Goal: Task Accomplishment & Management: Use online tool/utility

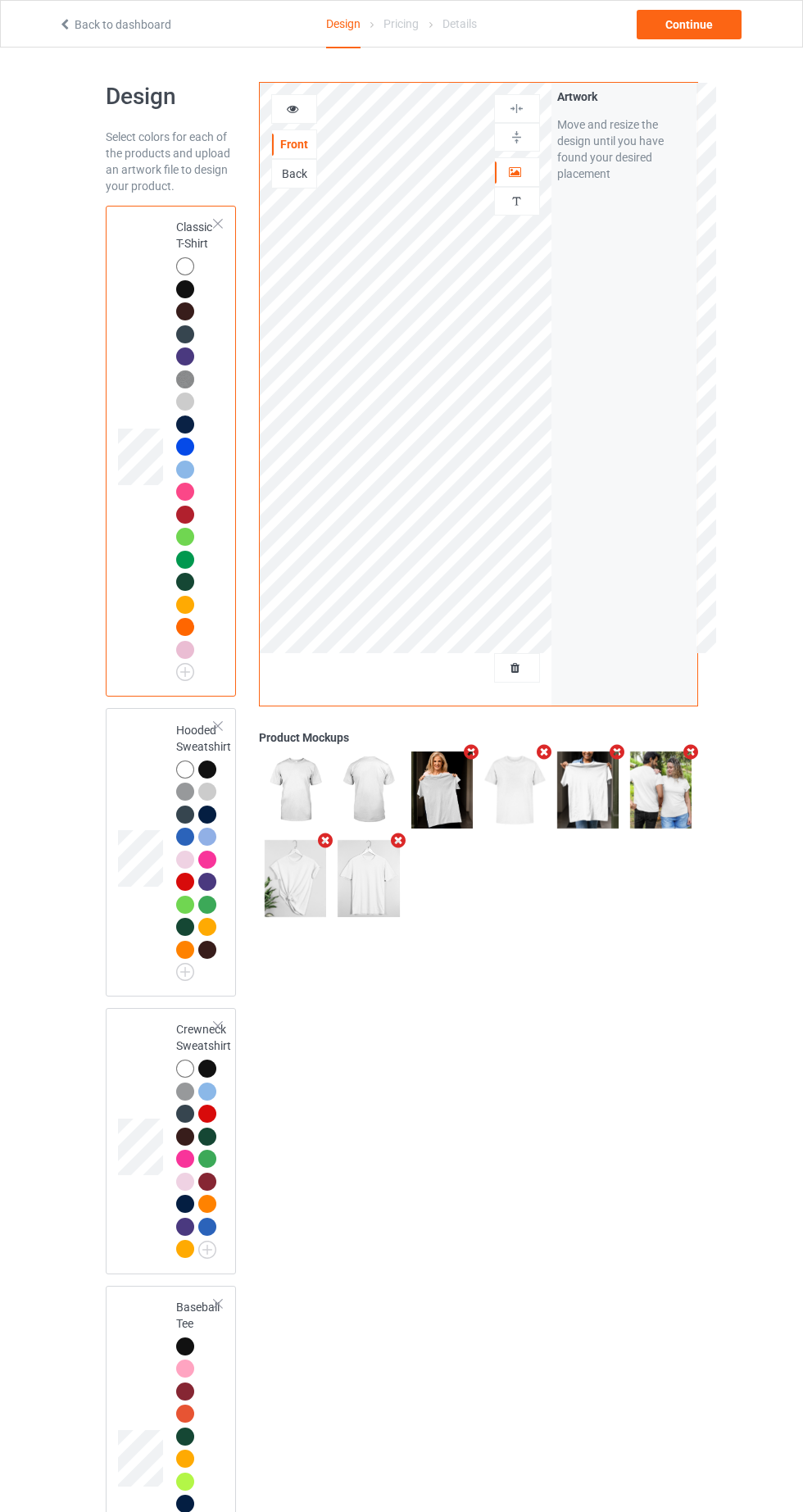
click at [538, 698] on div "Front Back Artwork Personalized text" at bounding box center [405, 394] width 291 height 622
click at [531, 667] on div at bounding box center [516, 667] width 44 height 17
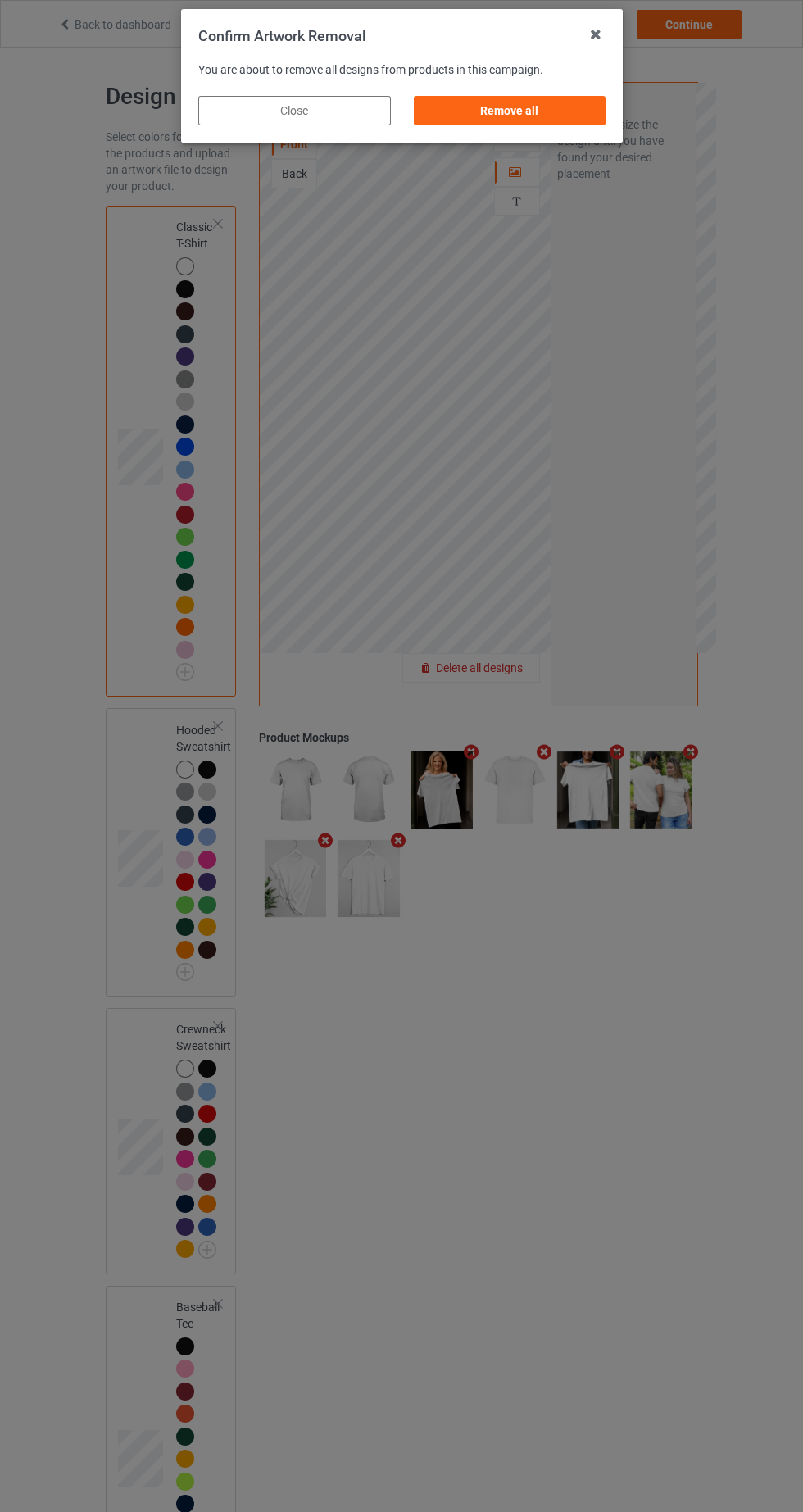
click at [572, 121] on div "Remove all" at bounding box center [509, 111] width 193 height 29
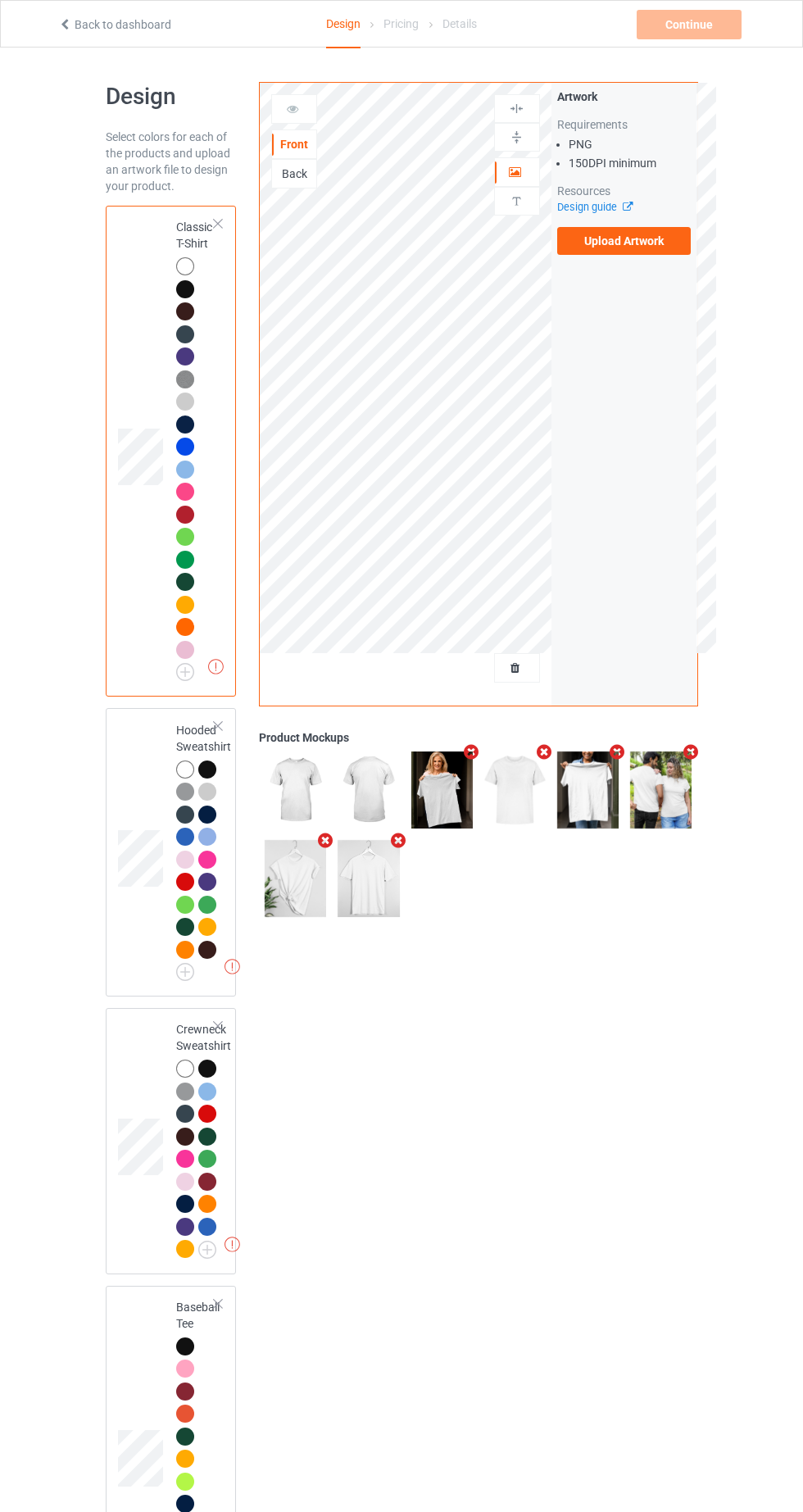
click at [680, 247] on label "Upload Artwork" at bounding box center [623, 241] width 134 height 27
click at [0, 0] on input "Upload Artwork" at bounding box center [0, 0] width 0 height 0
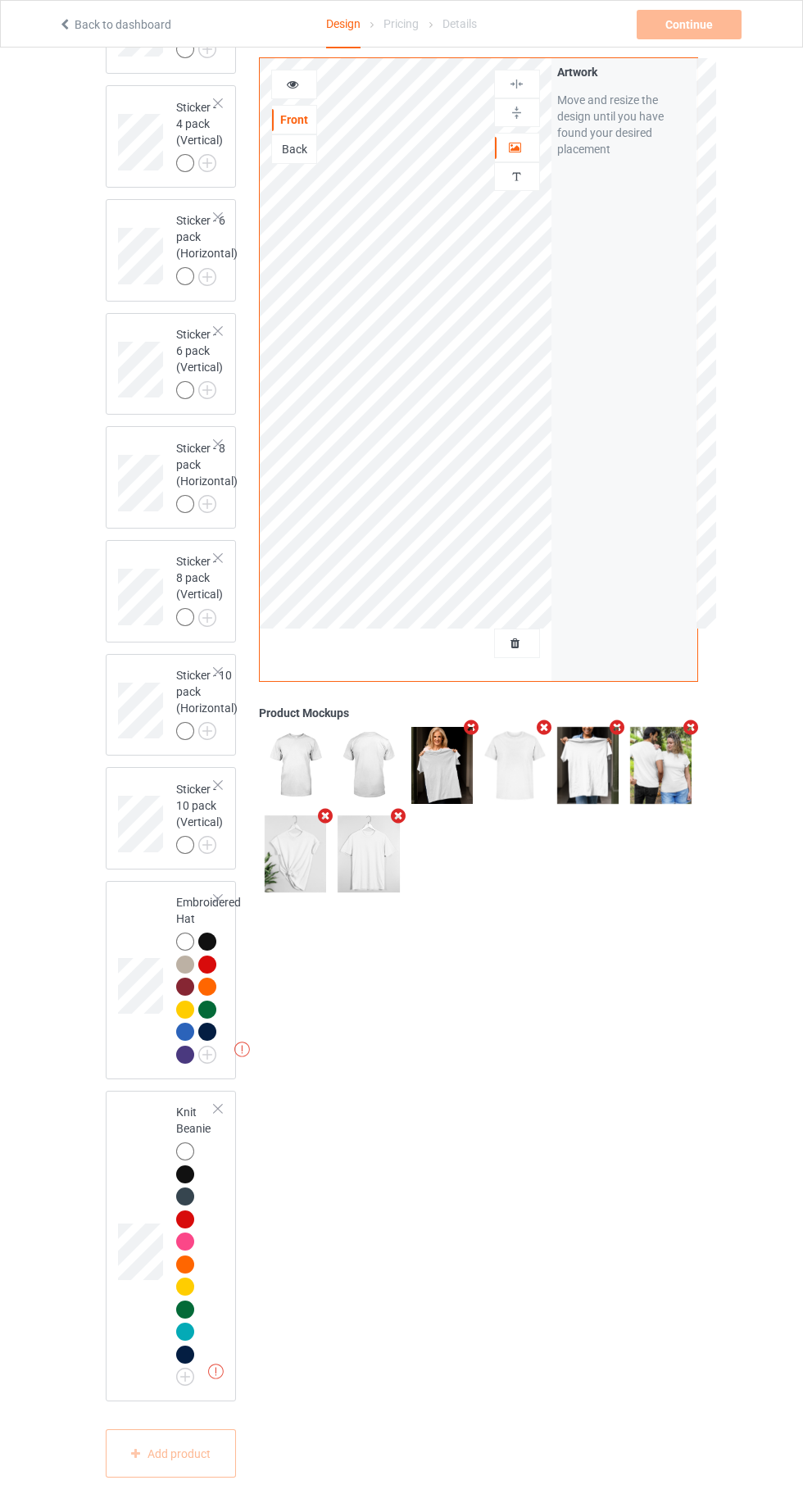
scroll to position [5151, 0]
click at [212, 950] on div at bounding box center [207, 941] width 18 height 18
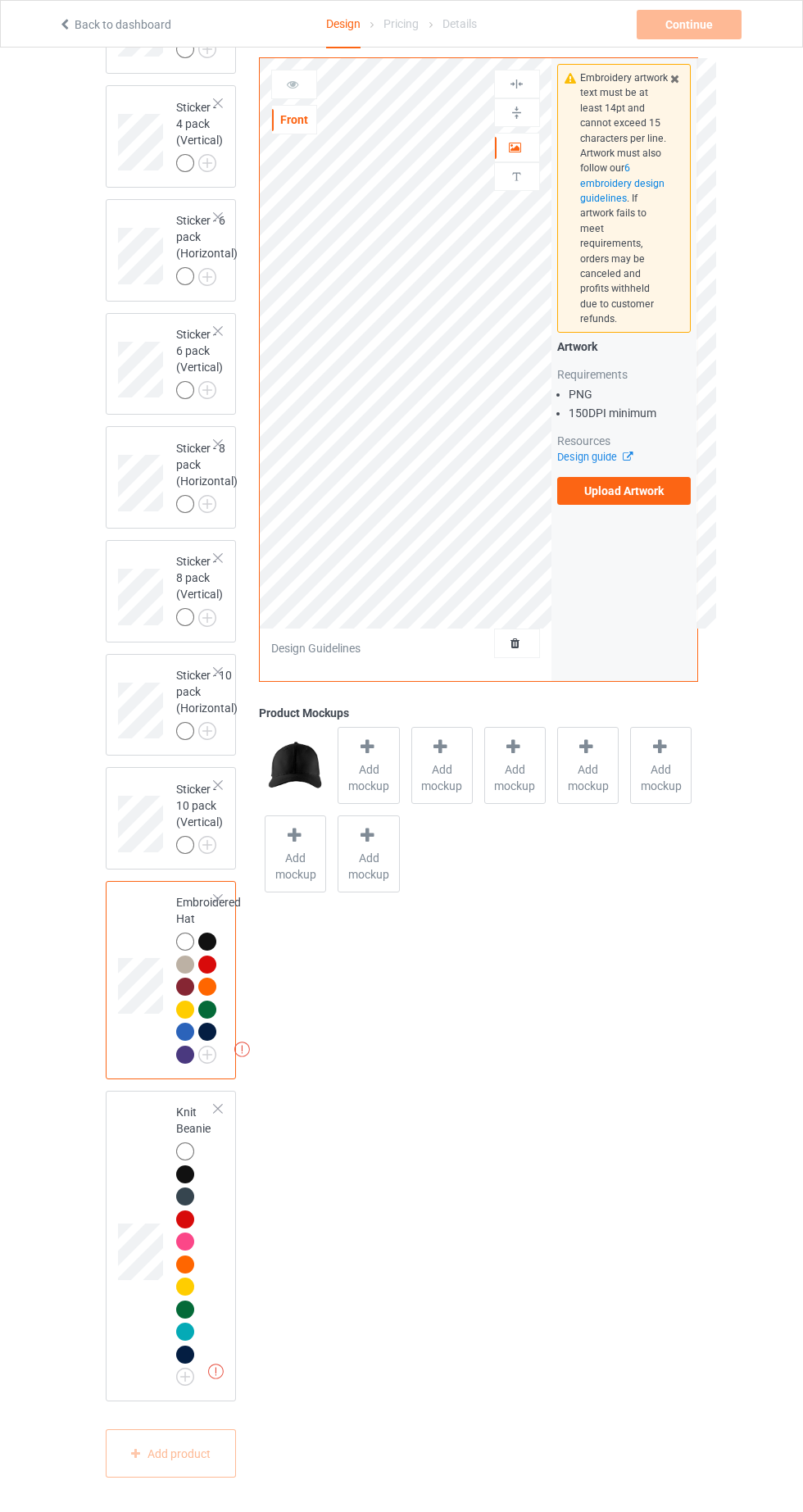
click at [645, 477] on label "Upload Artwork" at bounding box center [623, 490] width 134 height 27
click at [0, 0] on input "Upload Artwork" at bounding box center [0, 0] width 0 height 0
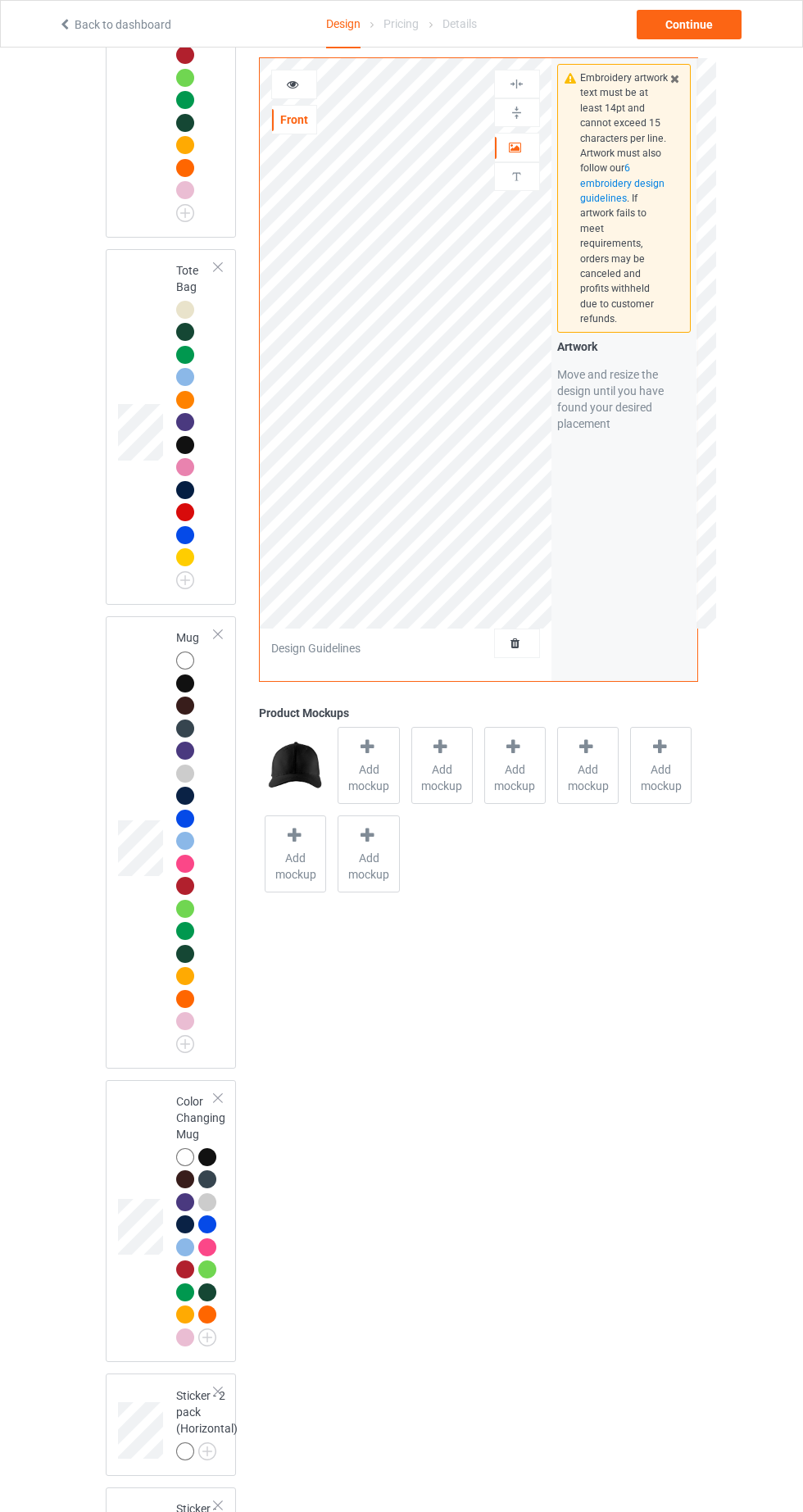
scroll to position [3321, 0]
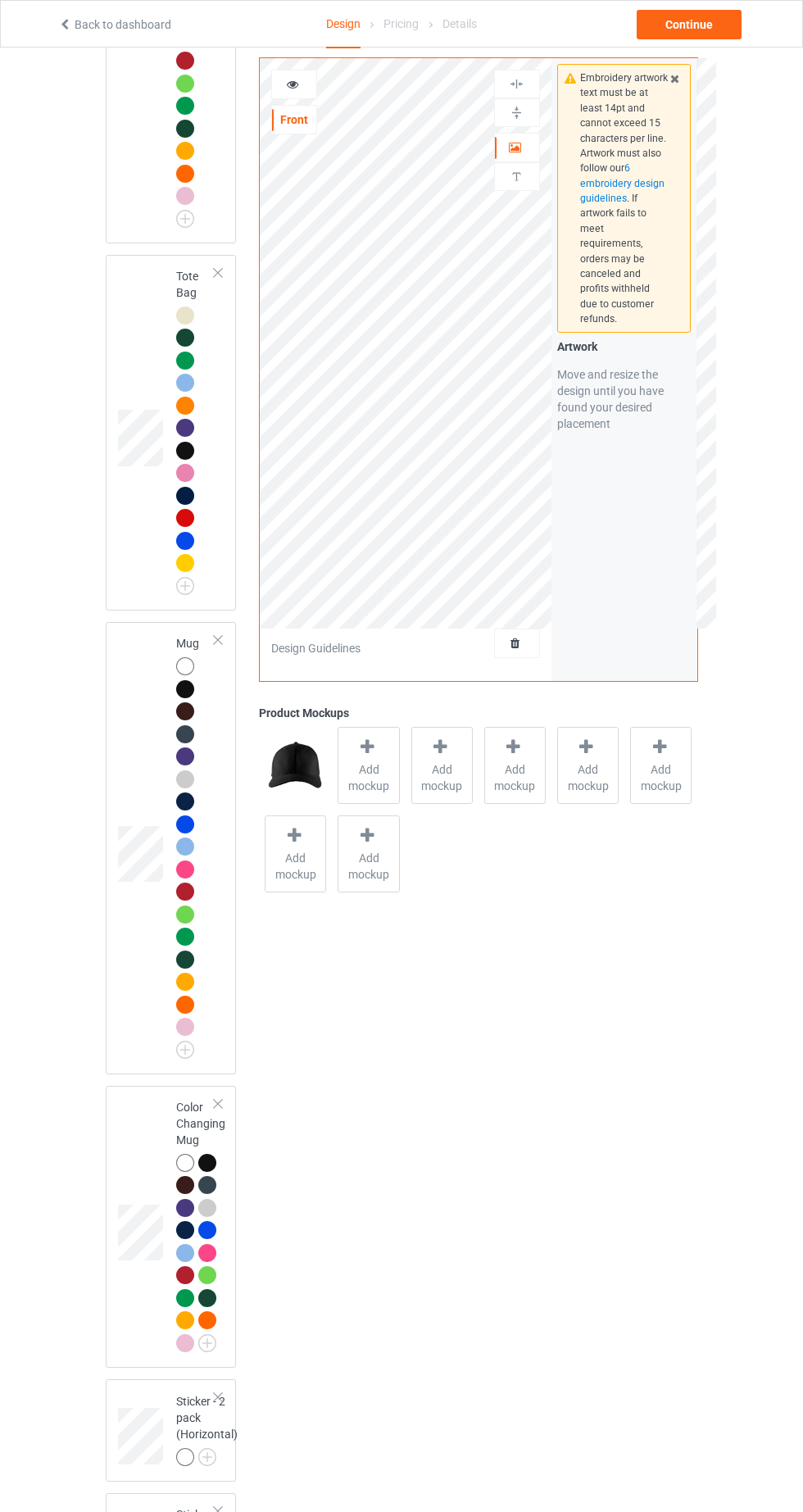
click at [197, 465] on div at bounding box center [187, 452] width 22 height 23
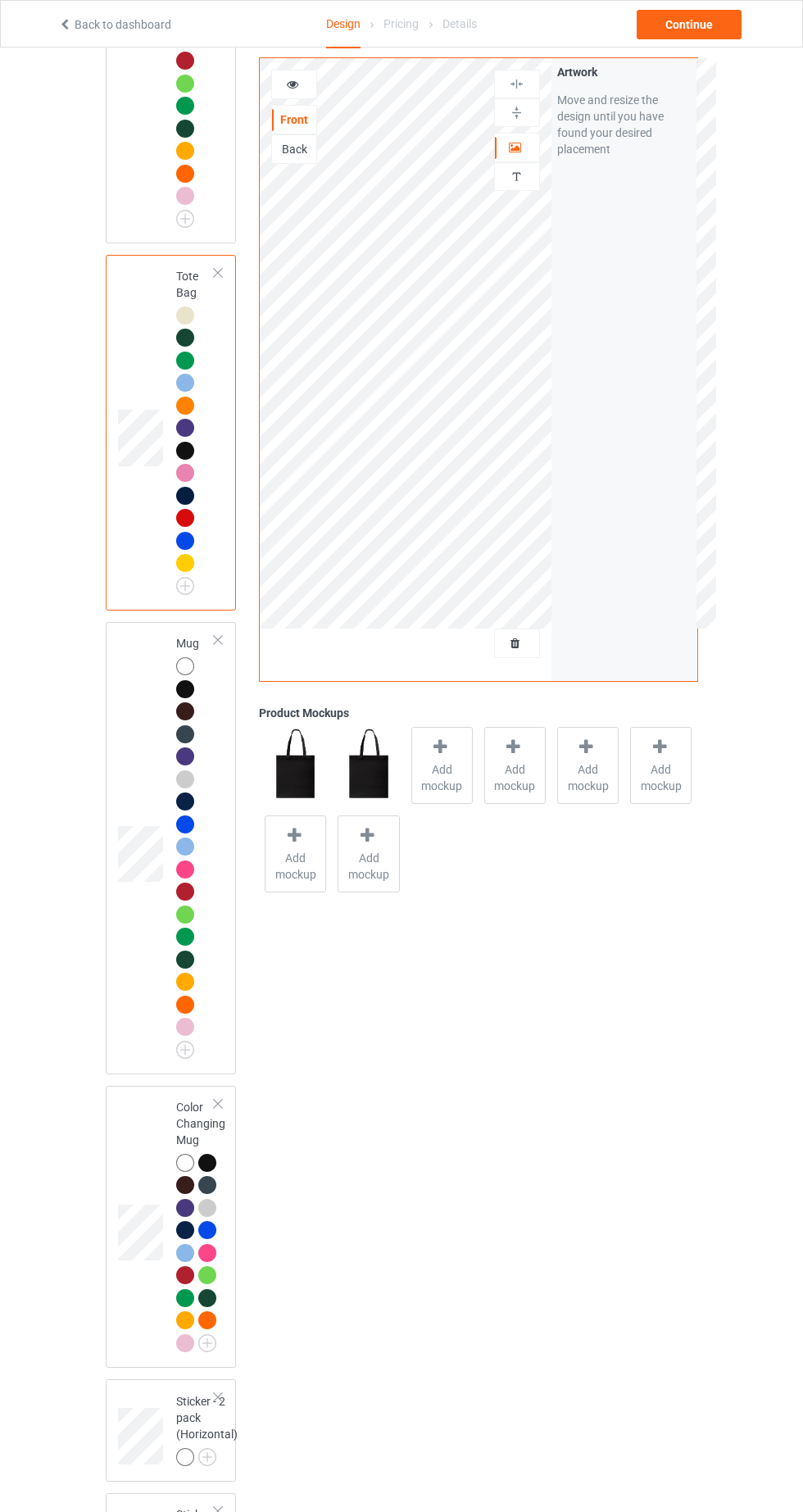
click at [459, 764] on span "Add mockup" at bounding box center [441, 777] width 60 height 32
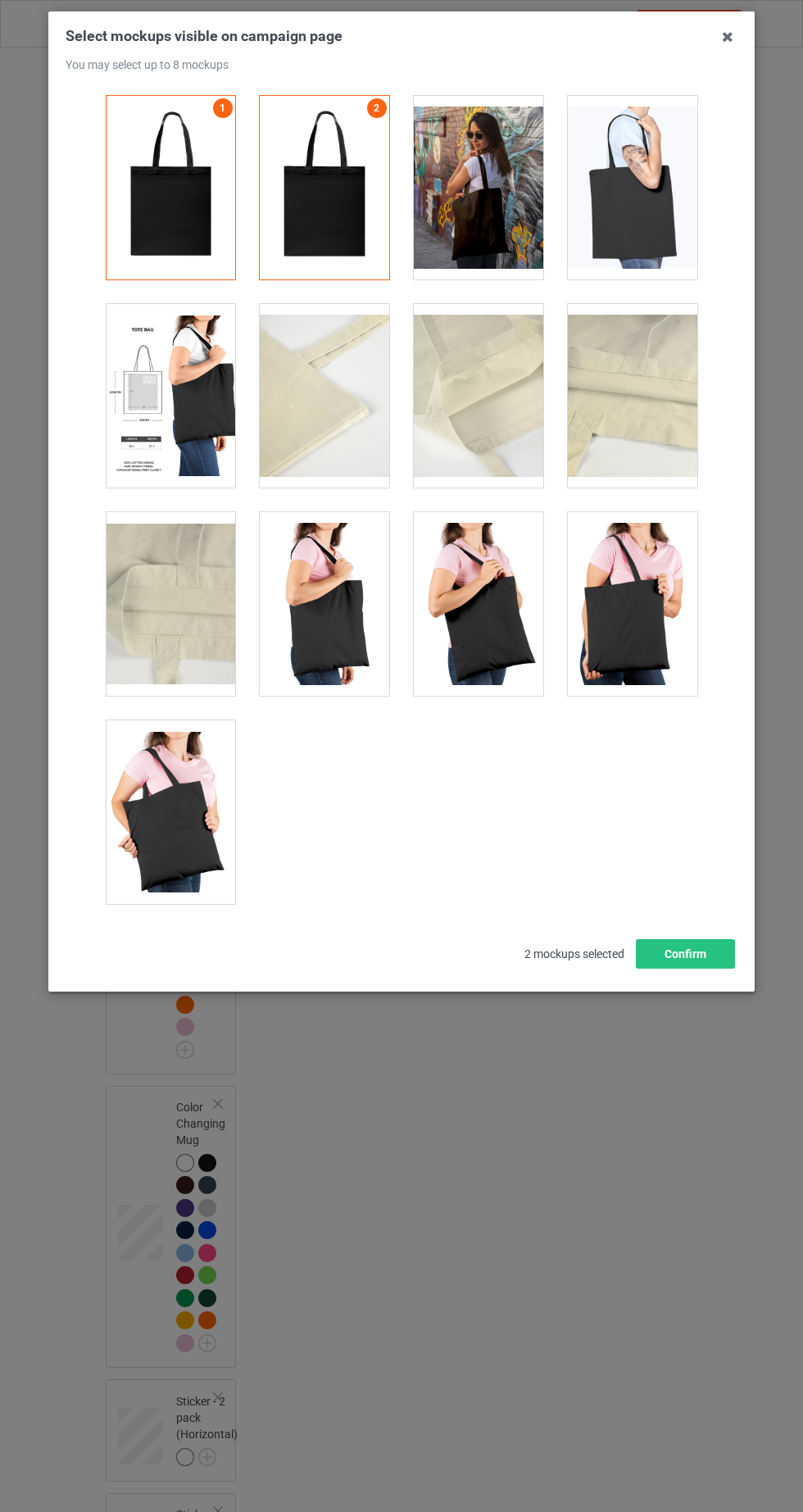
click at [636, 222] on div at bounding box center [632, 188] width 129 height 184
click at [664, 631] on div at bounding box center [632, 604] width 129 height 184
click at [214, 848] on div at bounding box center [170, 812] width 129 height 184
click at [230, 408] on div at bounding box center [170, 396] width 129 height 184
click at [369, 638] on div at bounding box center [324, 604] width 129 height 184
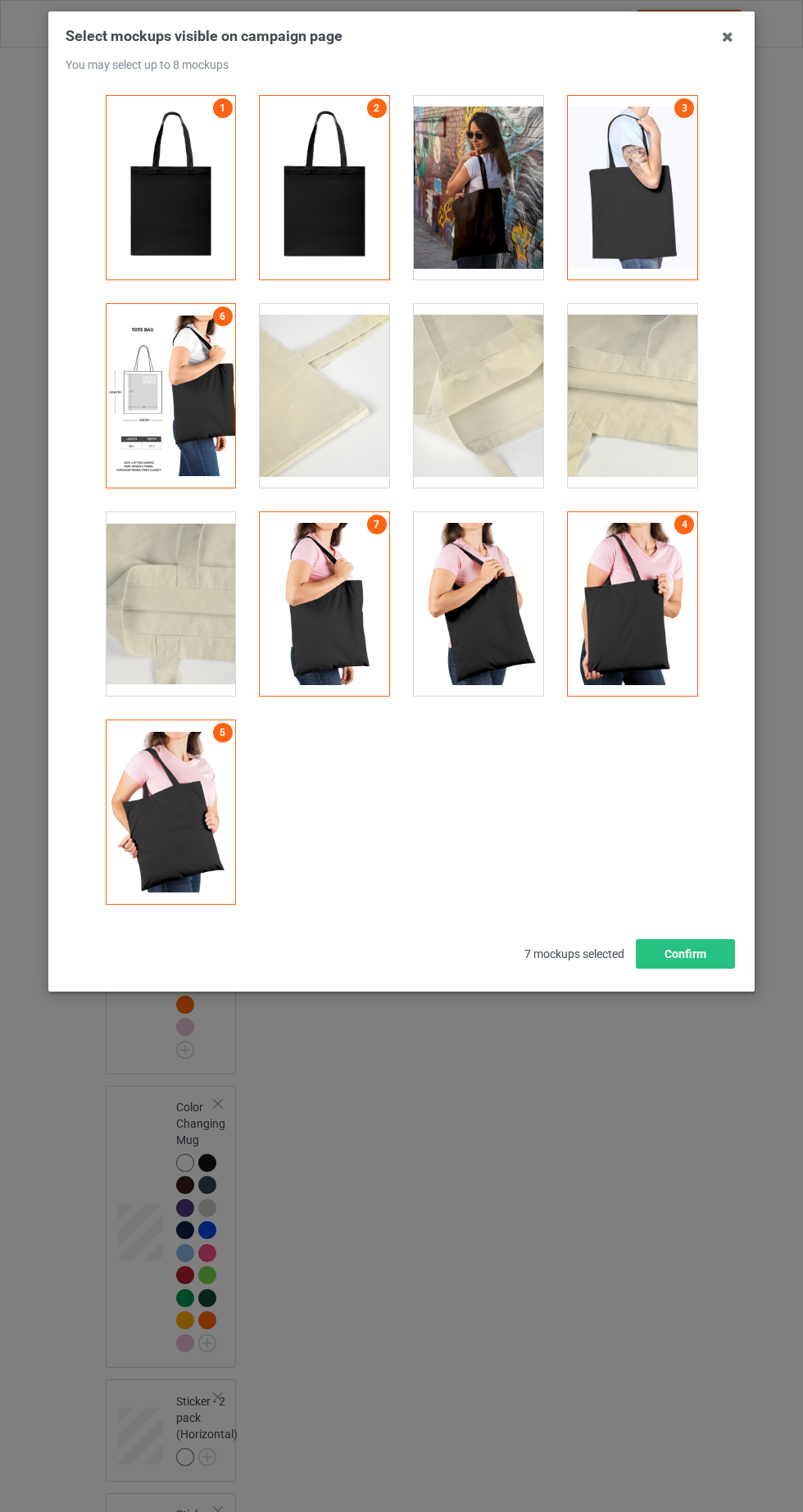
click at [520, 634] on div at bounding box center [478, 604] width 129 height 184
click at [720, 958] on button "Confirm" at bounding box center [685, 954] width 99 height 29
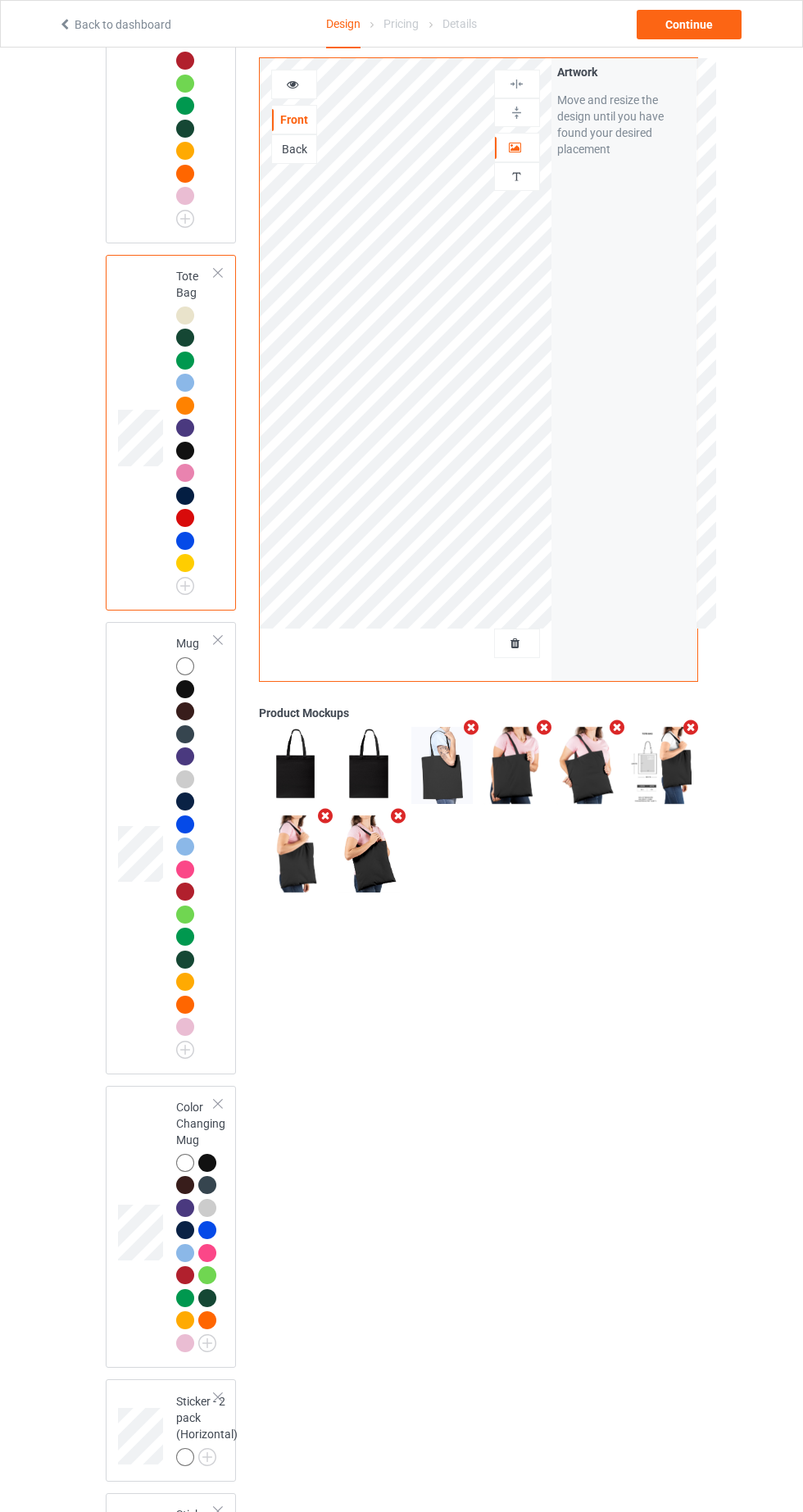
click at [526, 170] on div at bounding box center [516, 177] width 44 height 16
click at [513, 148] on icon at bounding box center [515, 145] width 14 height 12
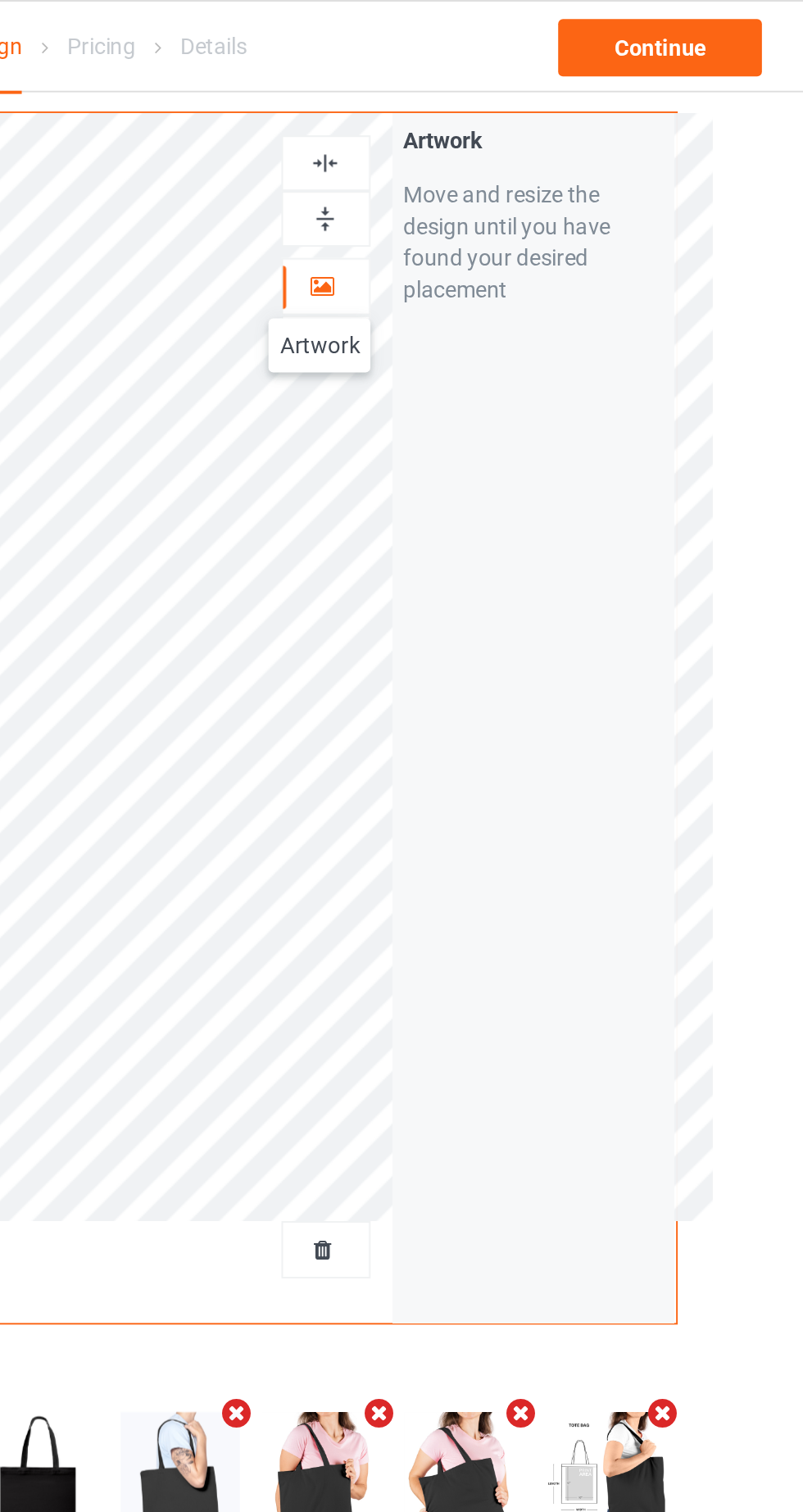
scroll to position [3297, 0]
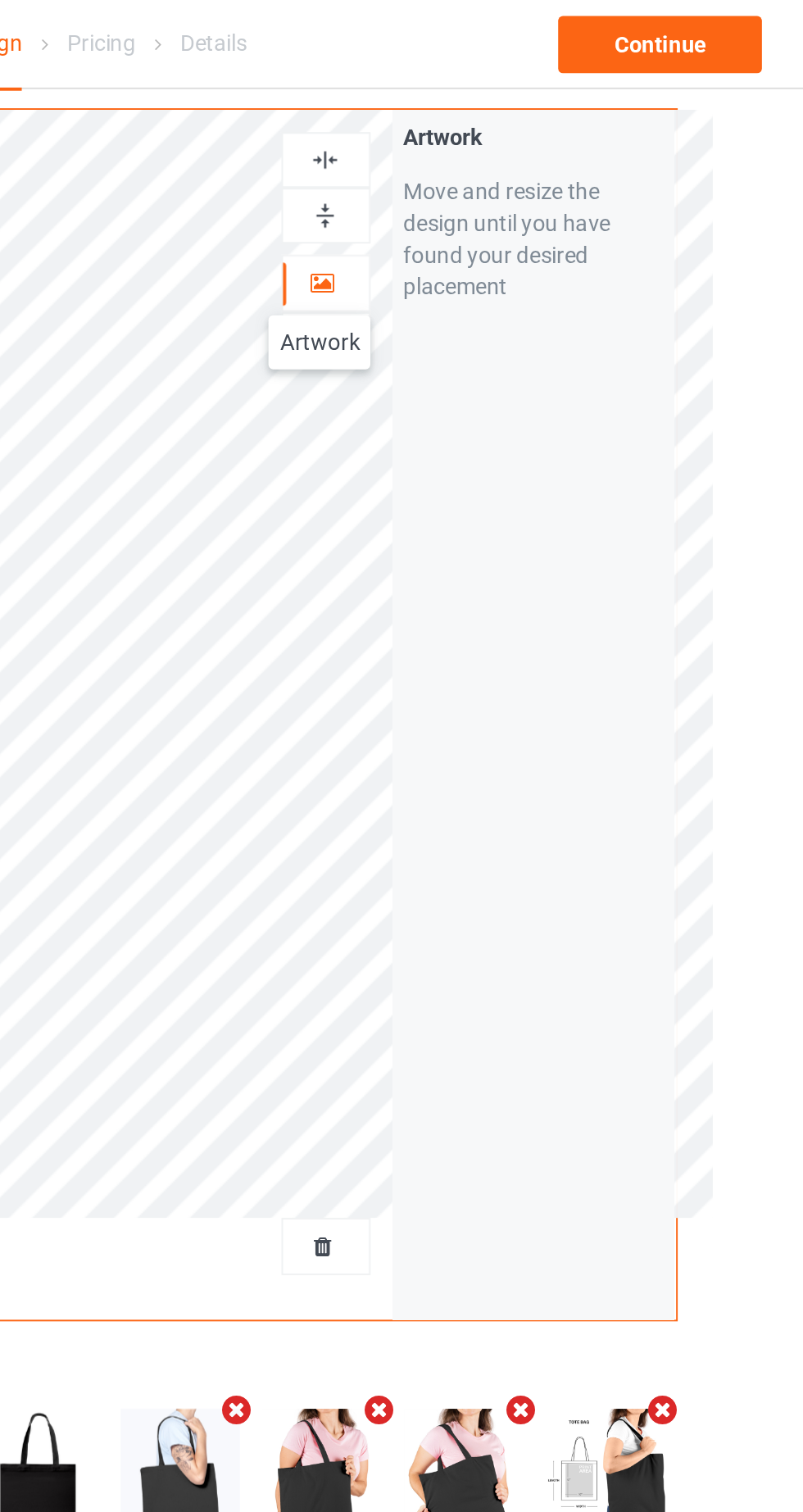
click at [519, 114] on img at bounding box center [516, 113] width 16 height 16
click at [526, 88] on div at bounding box center [516, 84] width 44 height 16
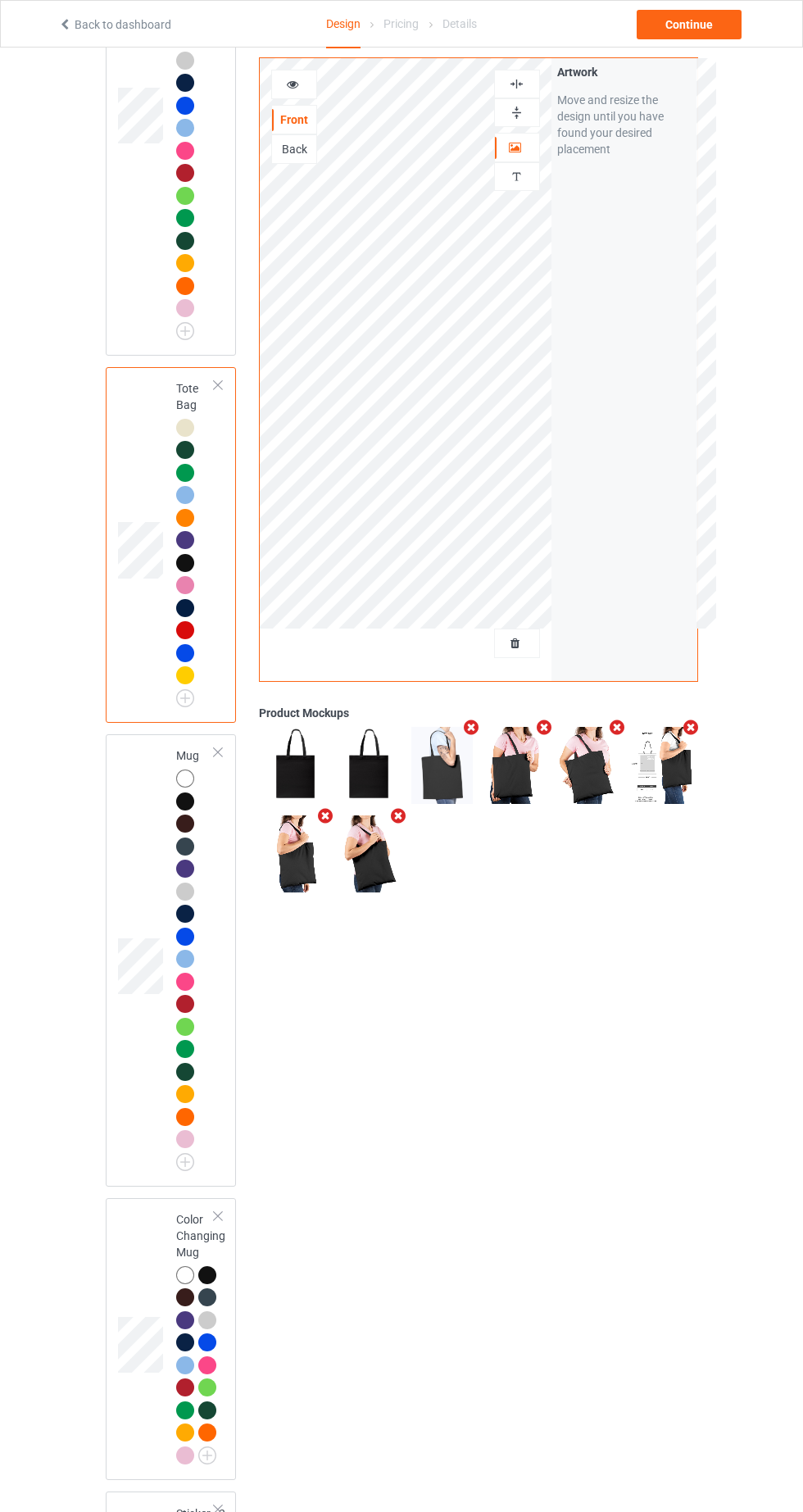
scroll to position [3209, 0]
click at [718, 28] on div "Continue" at bounding box center [689, 24] width 105 height 29
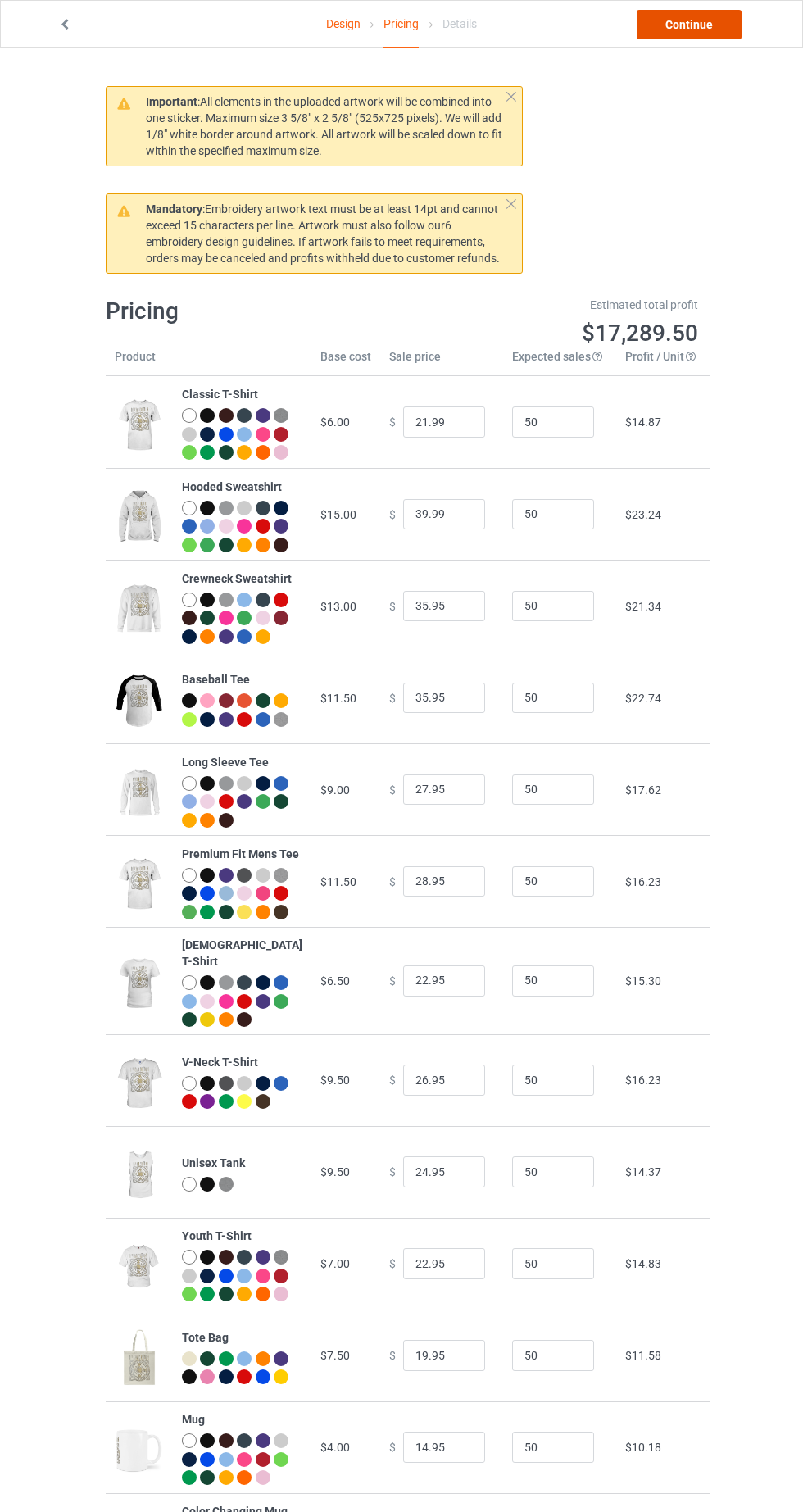
click at [723, 23] on link "Continue" at bounding box center [689, 24] width 105 height 29
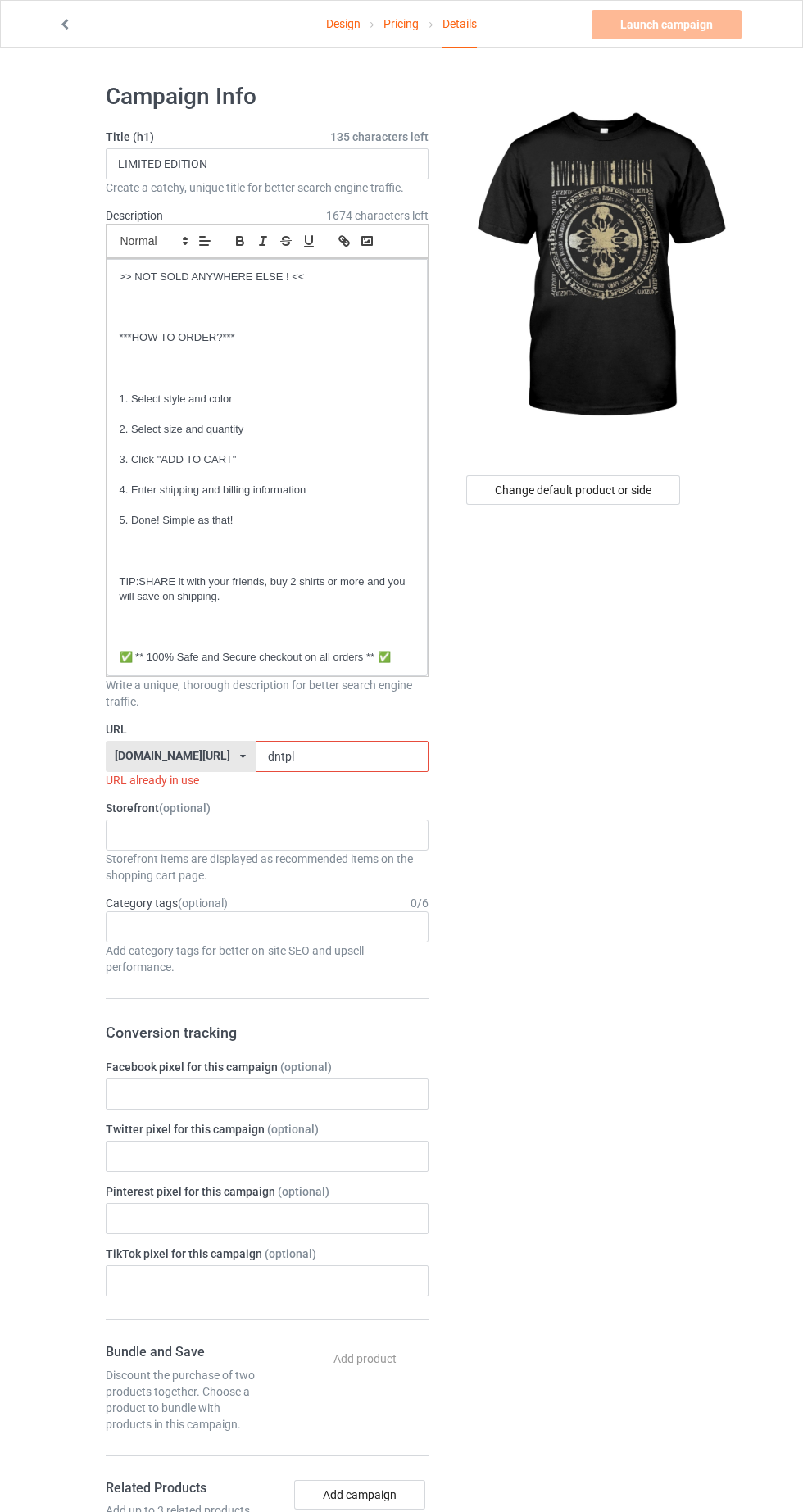
click at [372, 758] on input "dntpl" at bounding box center [341, 756] width 173 height 31
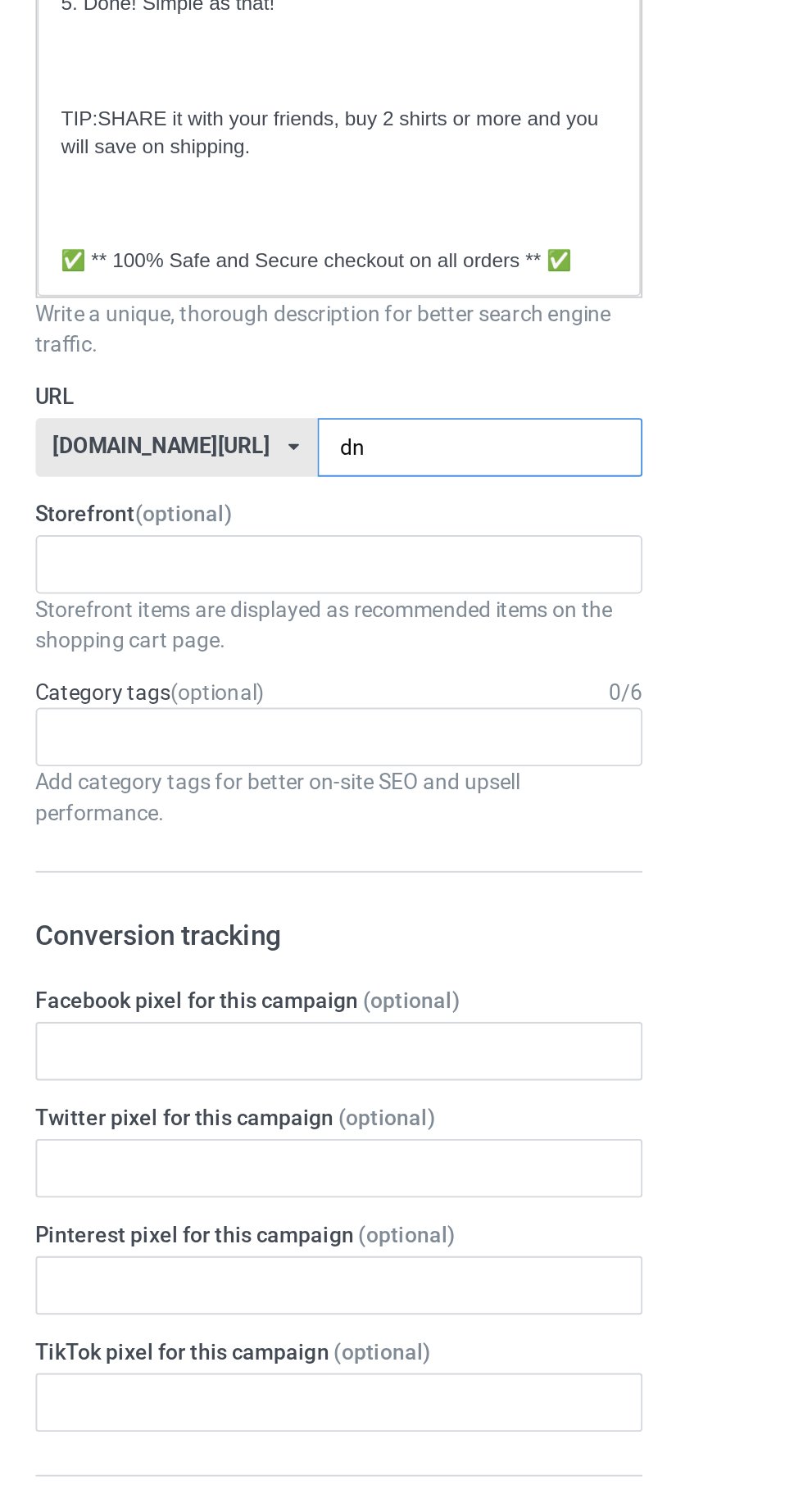
type input "d"
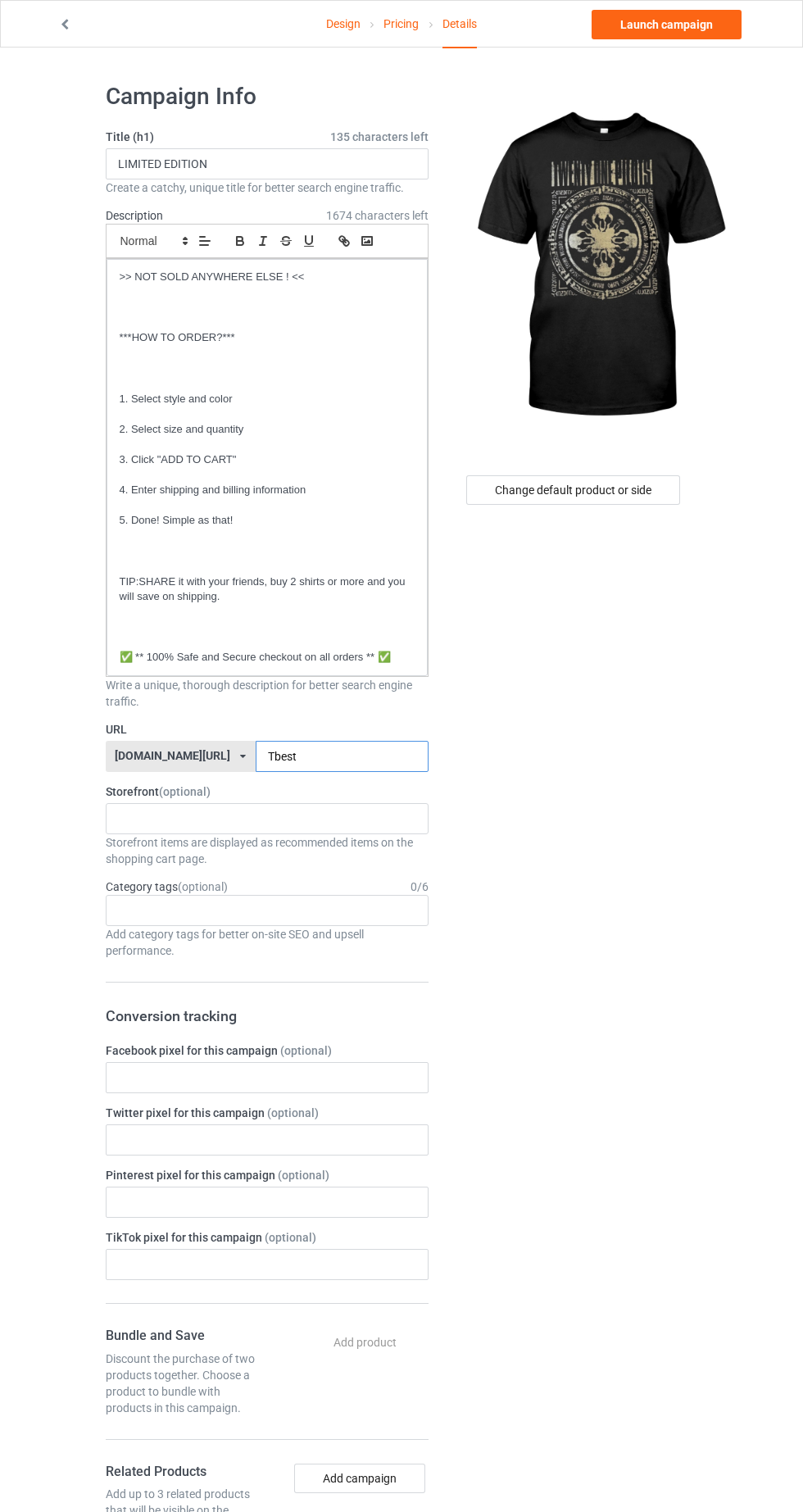
type input "Tbest"
click at [647, 501] on div "Change default product or side" at bounding box center [572, 490] width 214 height 29
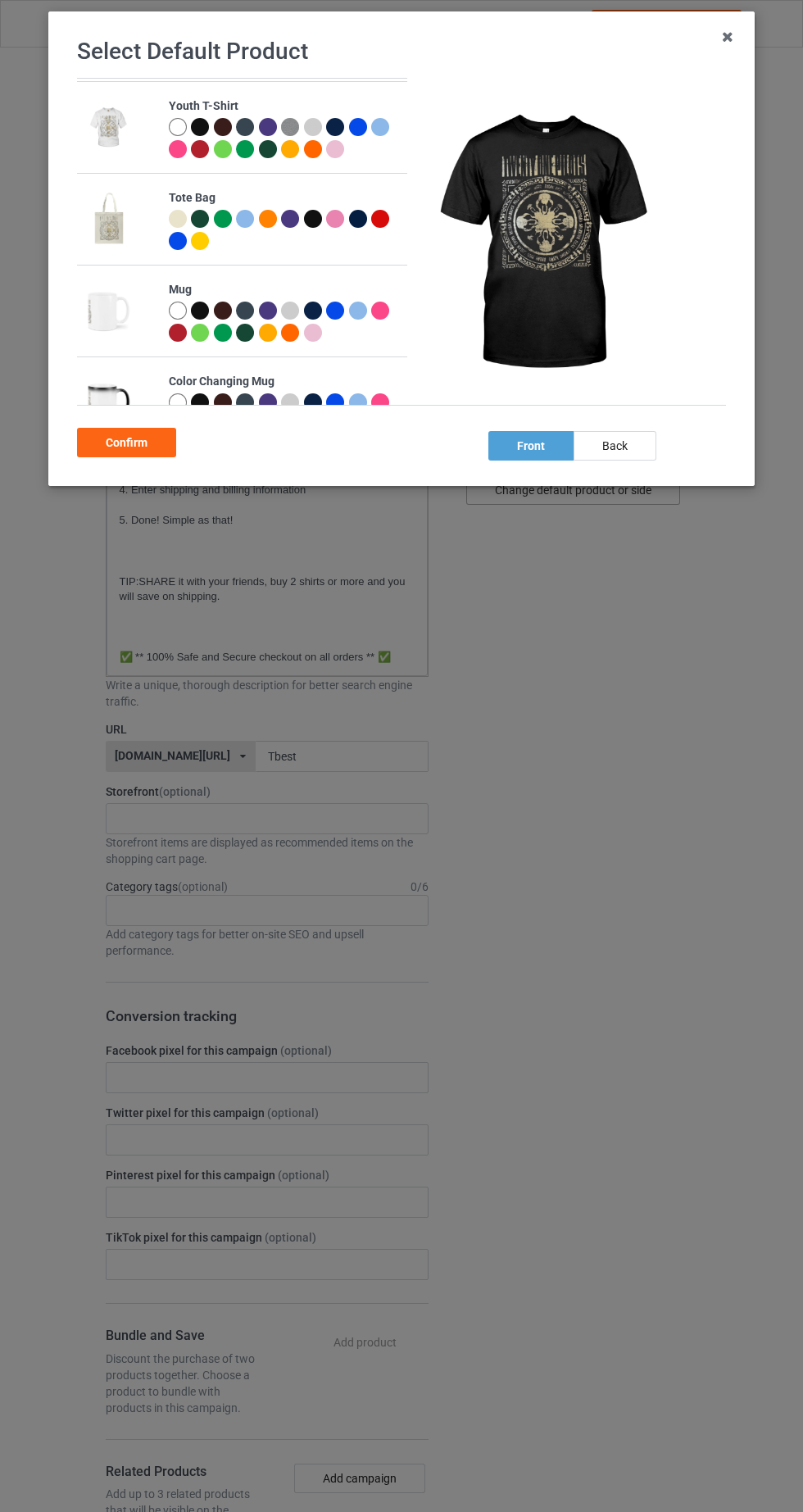
scroll to position [829, 0]
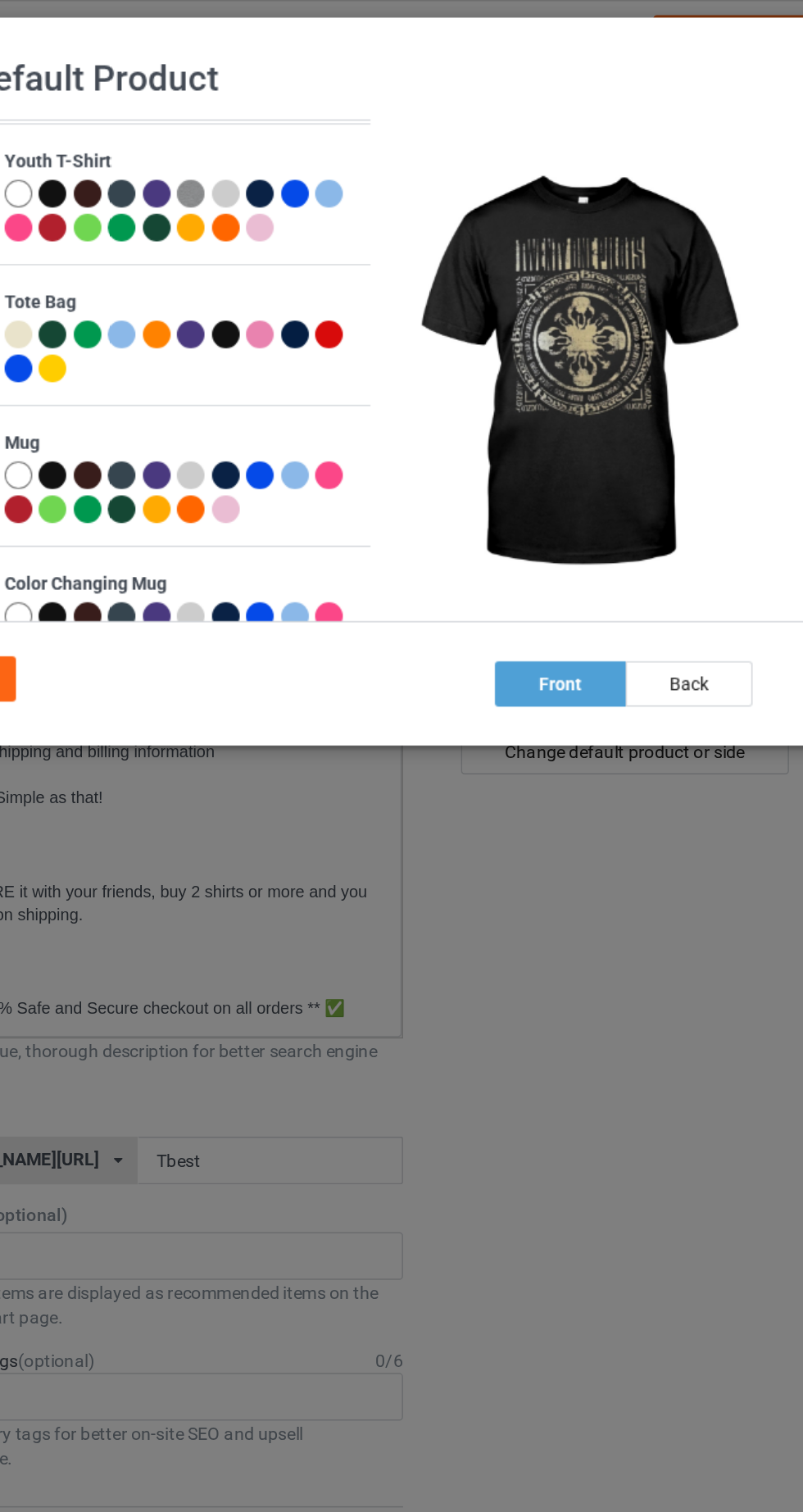
click at [352, 217] on div at bounding box center [358, 218] width 18 height 18
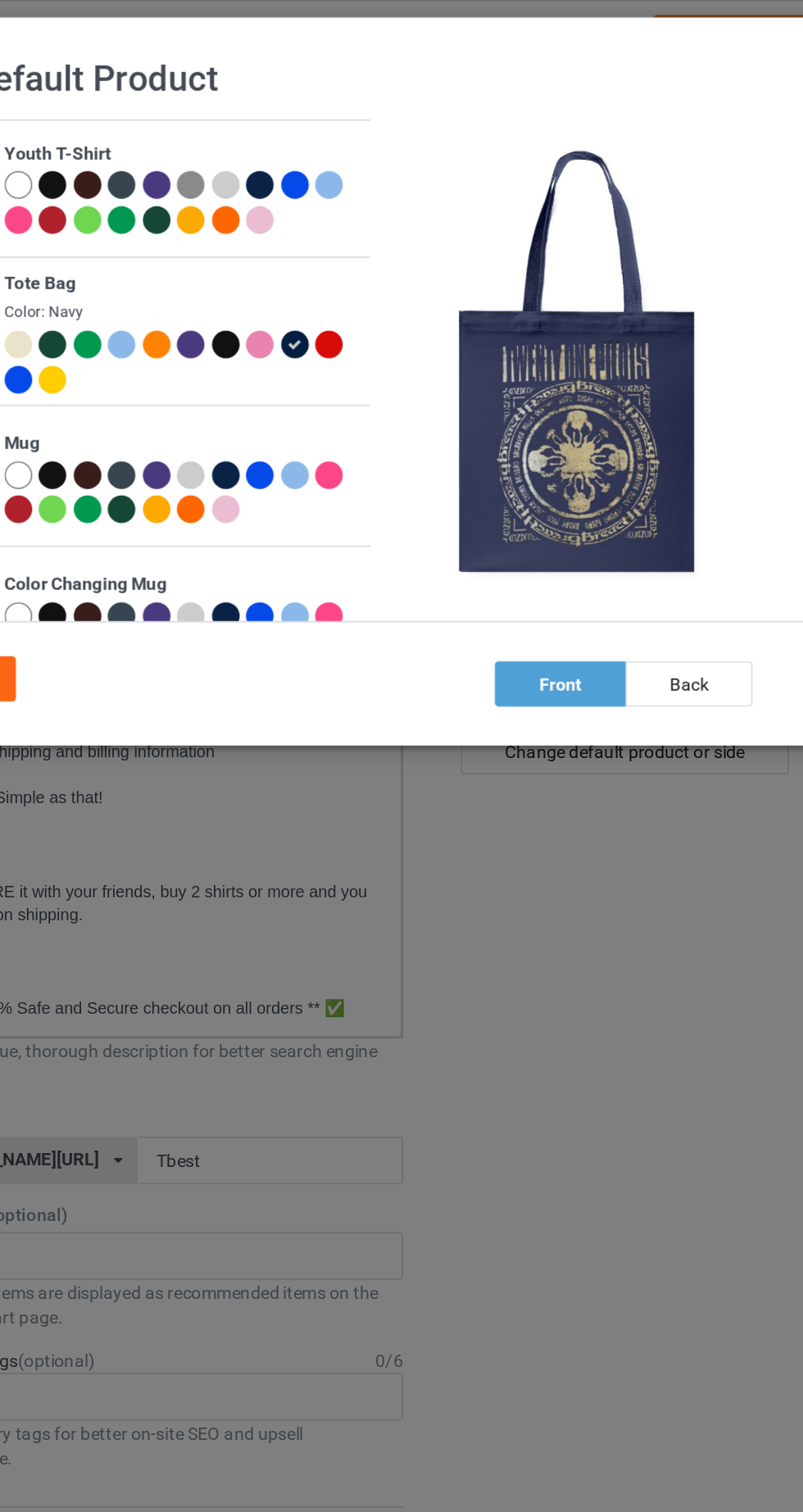
click at [314, 215] on div at bounding box center [313, 224] width 18 height 18
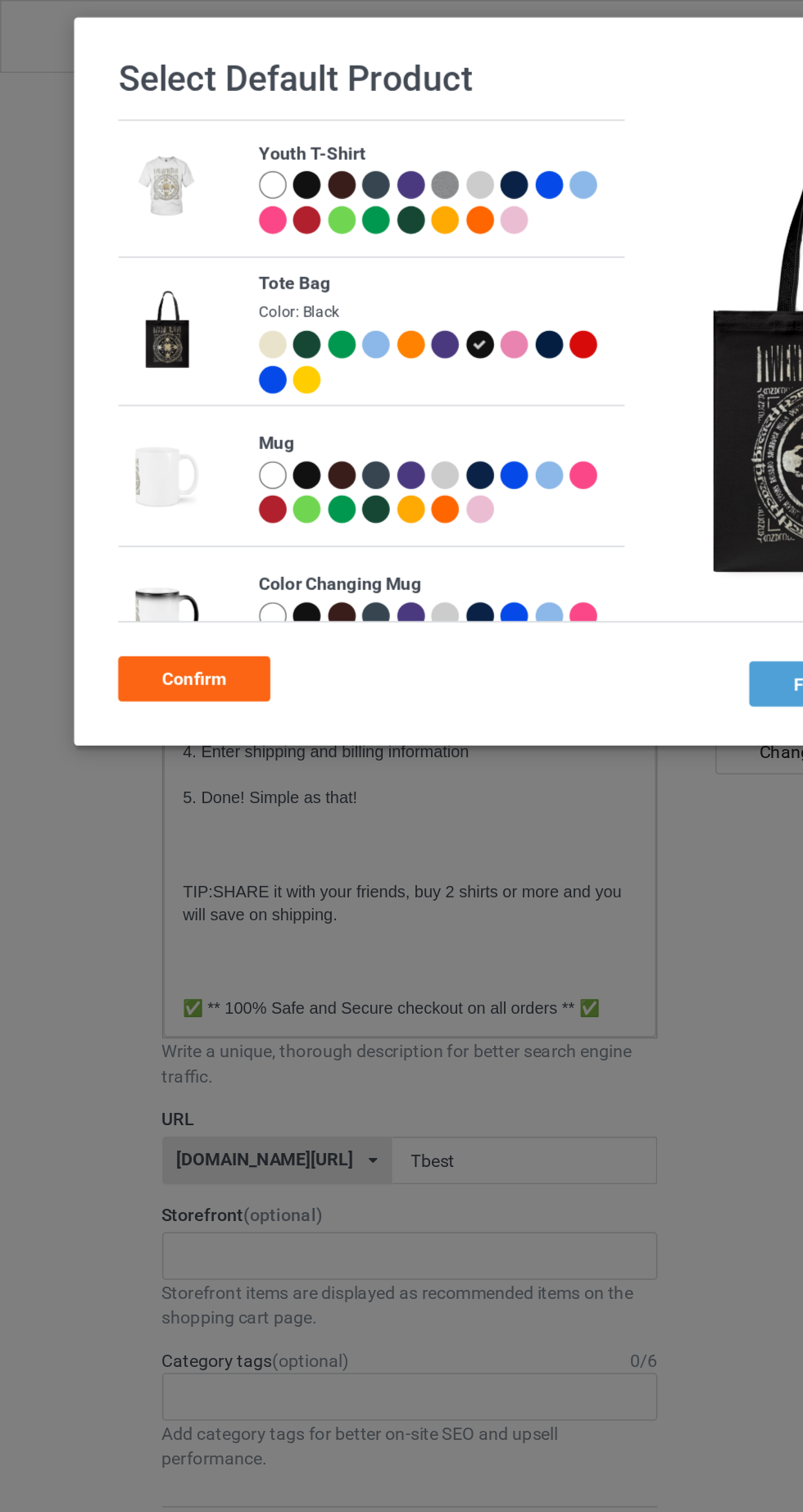
click at [151, 441] on div "Confirm" at bounding box center [126, 442] width 99 height 29
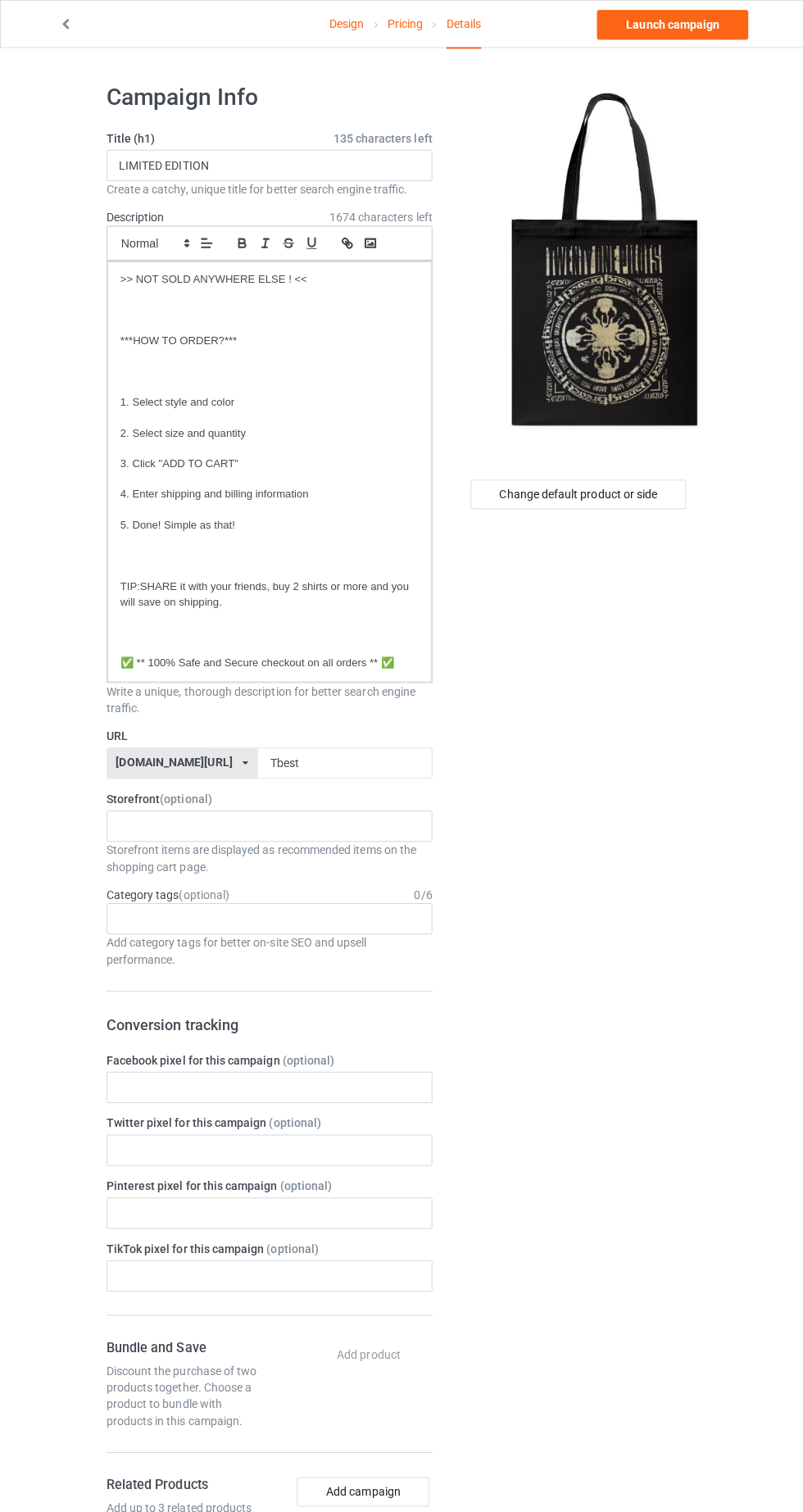
scroll to position [5, 0]
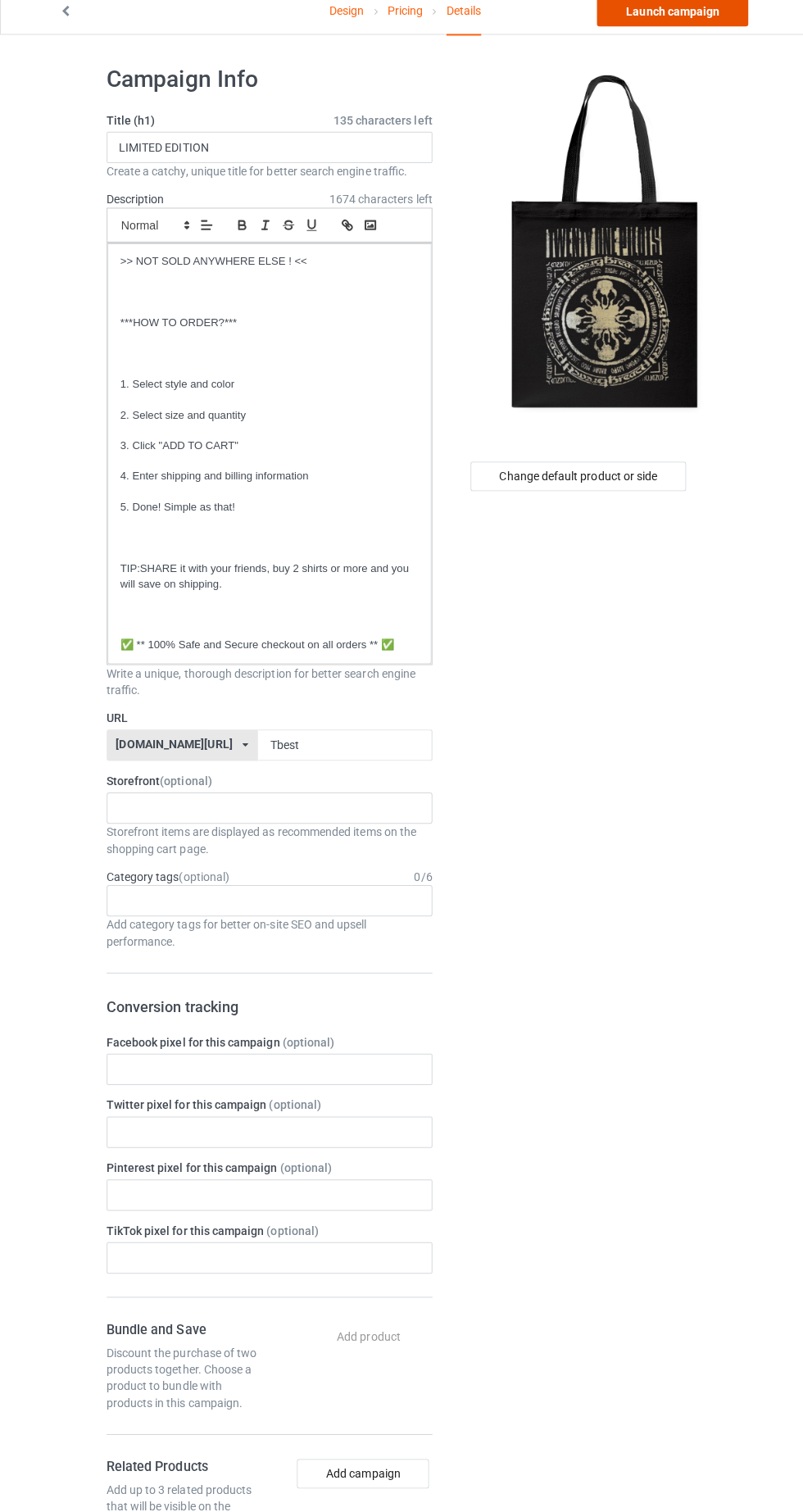
click at [704, 36] on link "Launch campaign" at bounding box center [666, 24] width 150 height 29
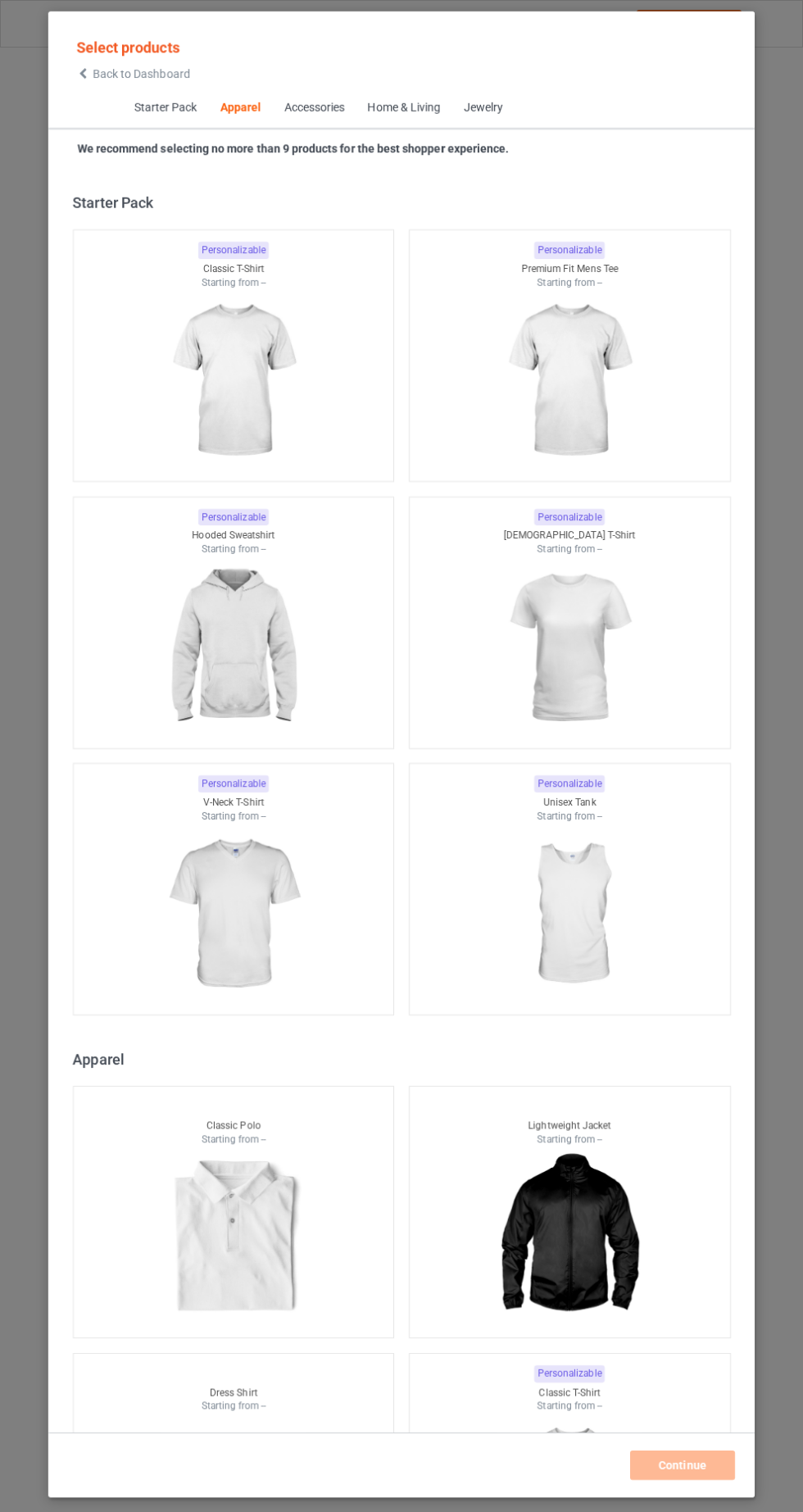
scroll to position [877, 0]
